Goal: Task Accomplishment & Management: Use online tool/utility

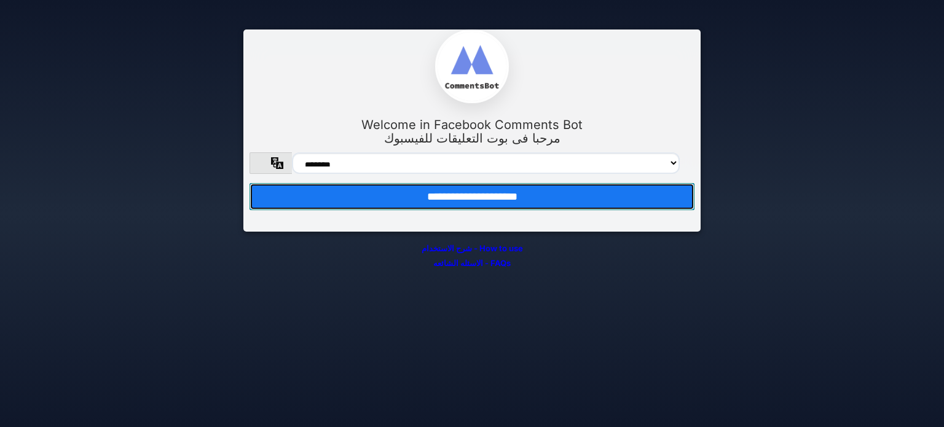
click at [498, 210] on input "**********" at bounding box center [472, 196] width 445 height 27
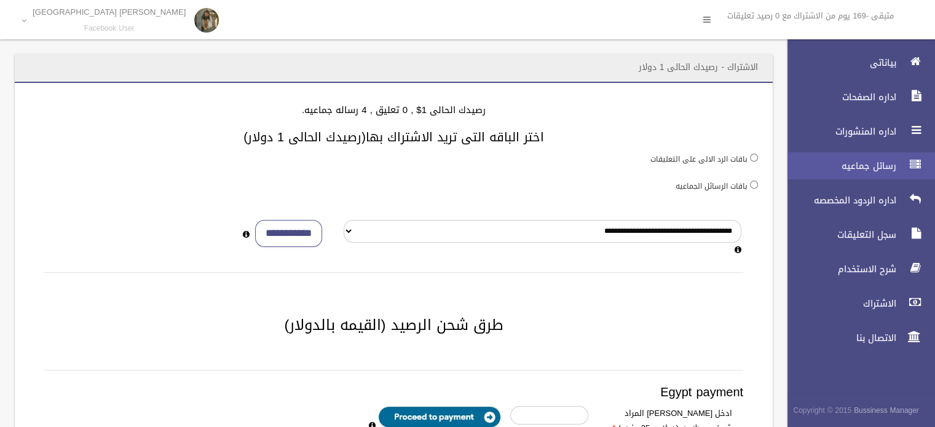
click at [857, 163] on span "رسائل جماعيه" at bounding box center [838, 166] width 123 height 12
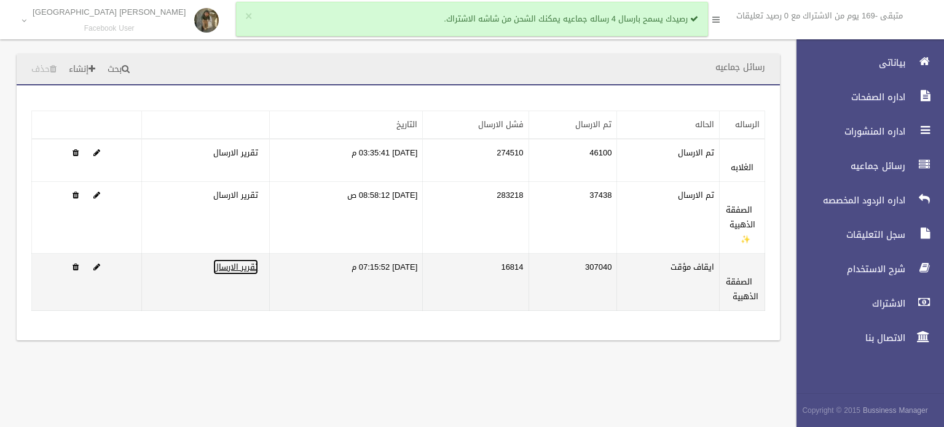
click at [226, 271] on link "تقرير الارسال" at bounding box center [235, 266] width 45 height 15
